Goal: Navigation & Orientation: Find specific page/section

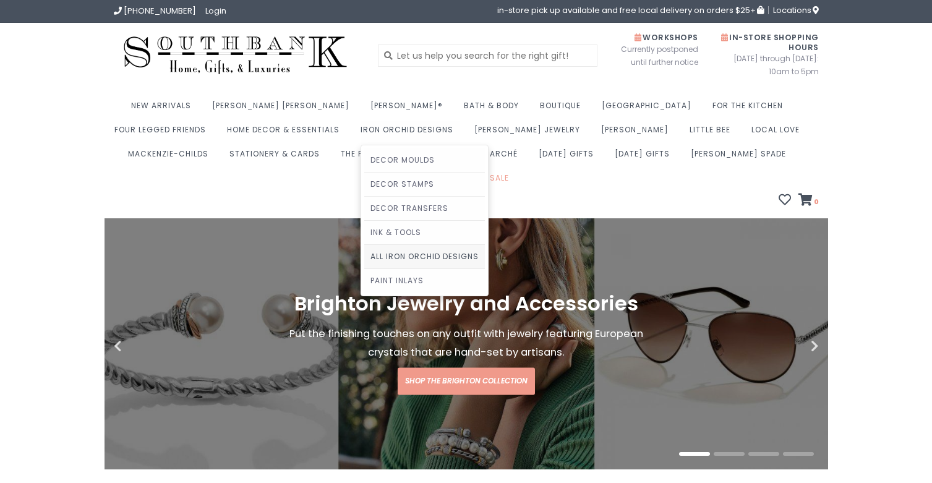
click at [364, 253] on link "All Iron Orchid Designs" at bounding box center [424, 257] width 121 height 24
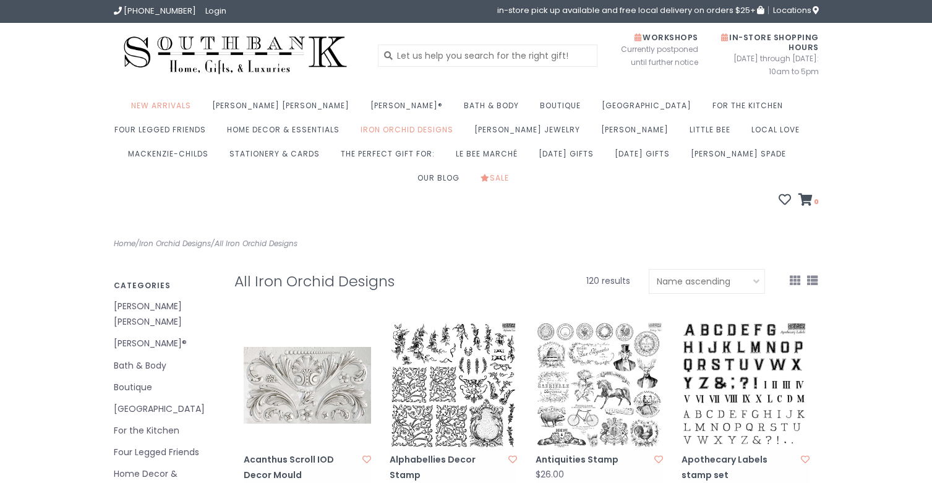
select select "lowest"
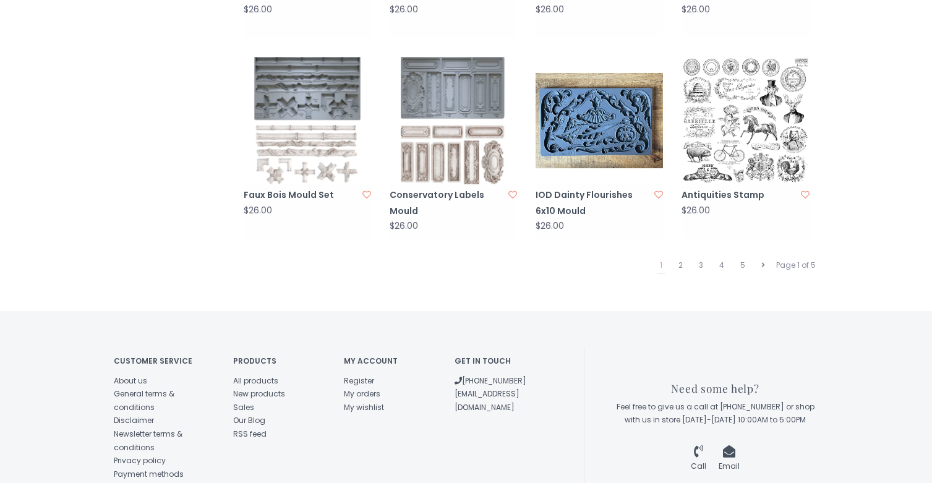
scroll to position [1274, 0]
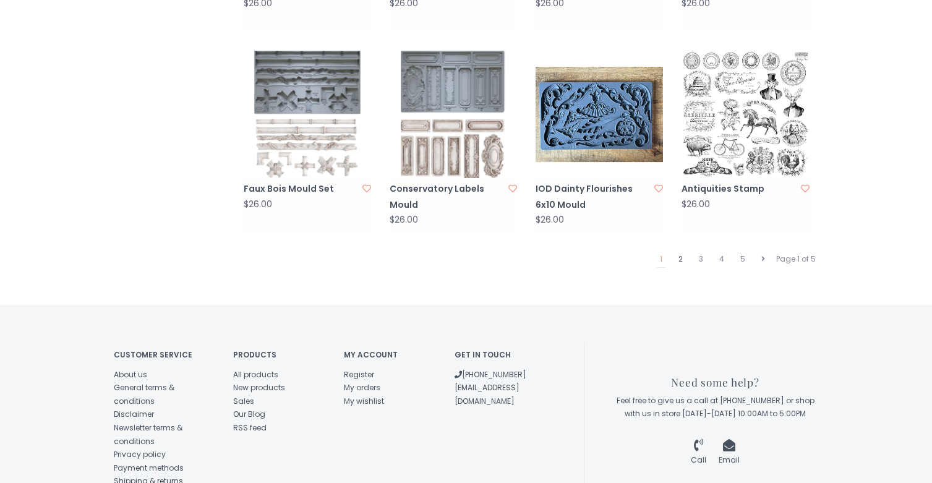
click at [677, 251] on link "2" at bounding box center [681, 259] width 11 height 16
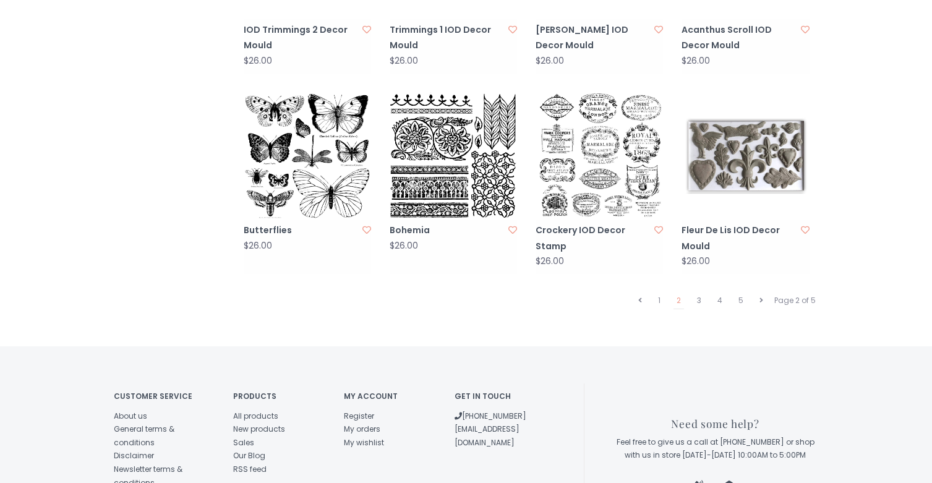
scroll to position [1233, 0]
click at [697, 292] on link "3" at bounding box center [699, 300] width 11 height 16
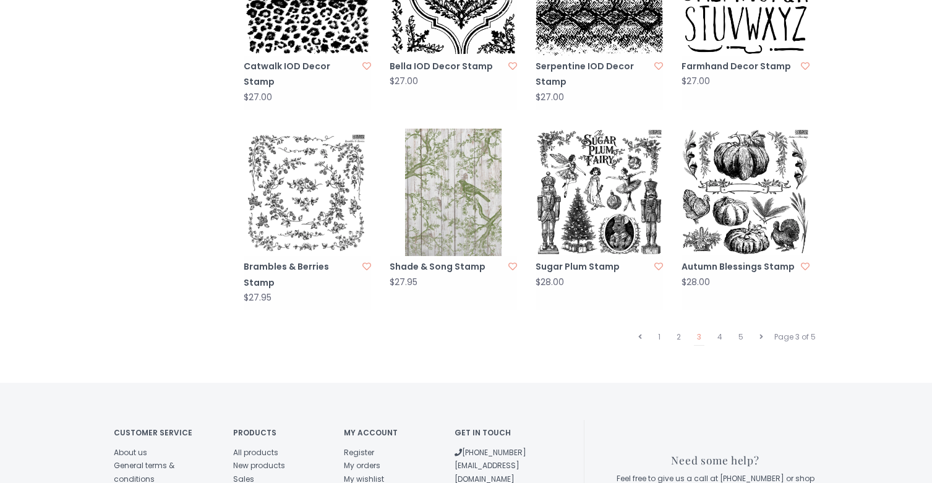
scroll to position [1197, 0]
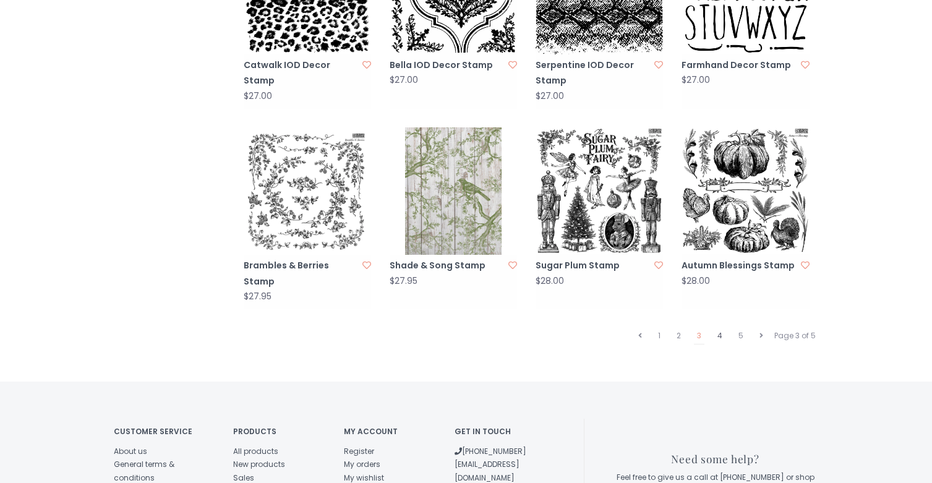
click at [716, 328] on link "4" at bounding box center [720, 336] width 11 height 16
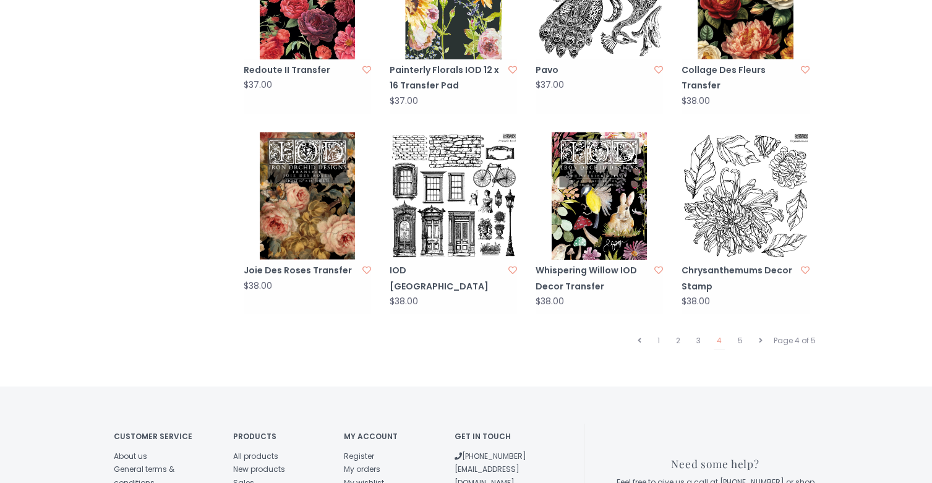
scroll to position [1193, 0]
